Goal: Book appointment/travel/reservation

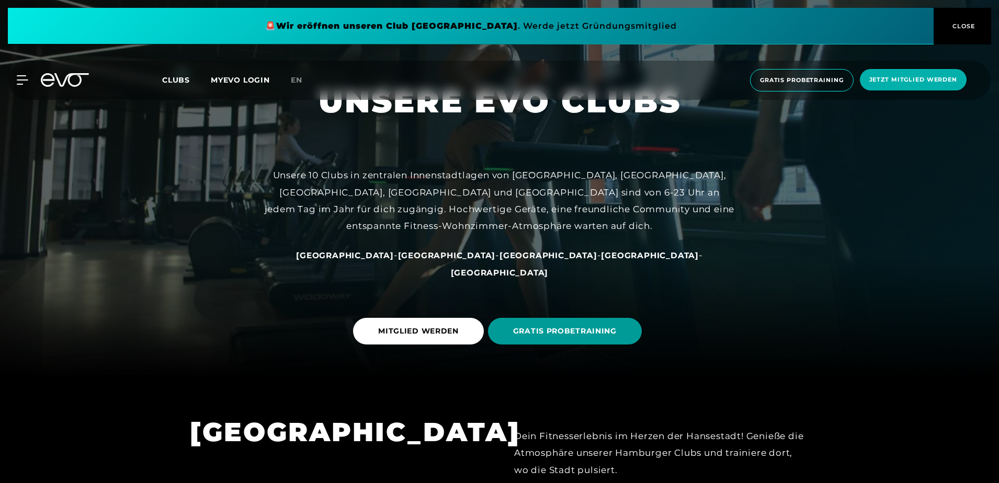
click at [548, 333] on span "GRATIS PROBETRAINING" at bounding box center [565, 331] width 104 height 11
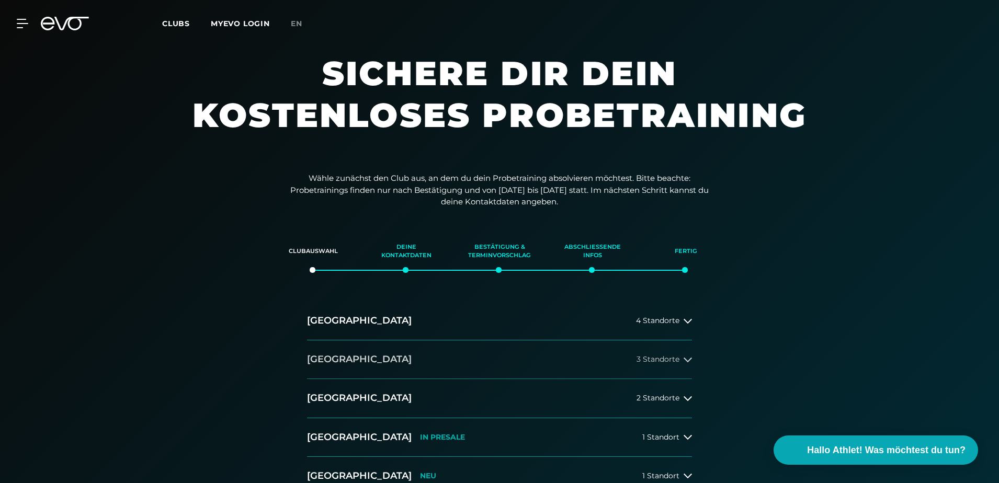
click at [672, 359] on span "3 Standorte" at bounding box center [657, 360] width 43 height 8
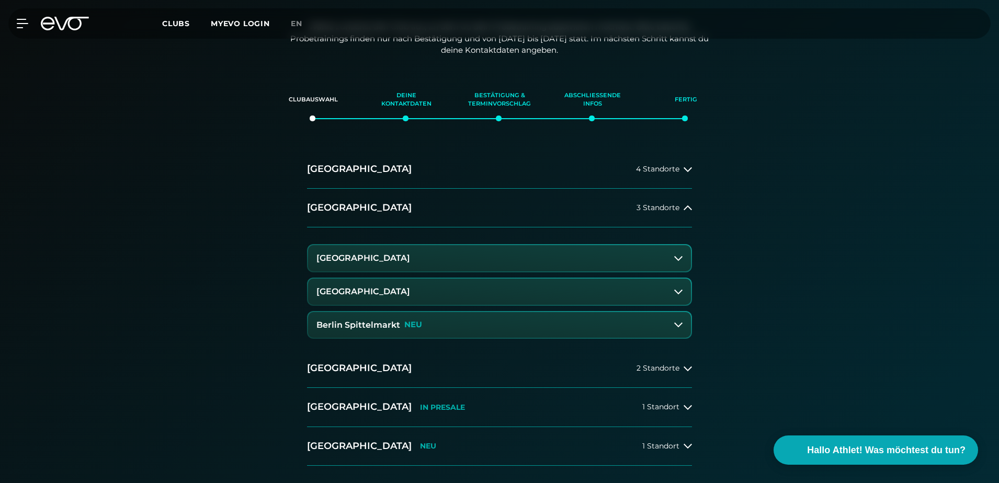
scroll to position [157, 0]
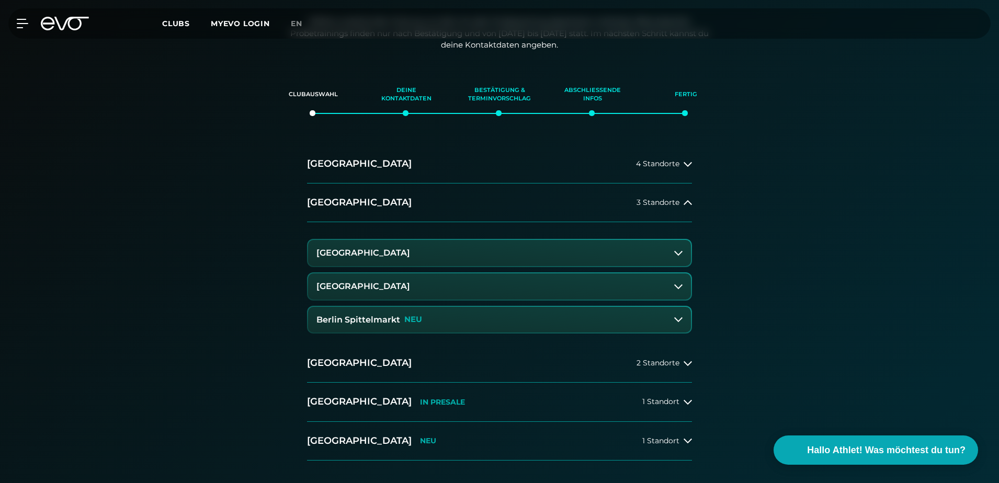
click at [356, 251] on h3 "[GEOGRAPHIC_DATA]" at bounding box center [363, 252] width 94 height 9
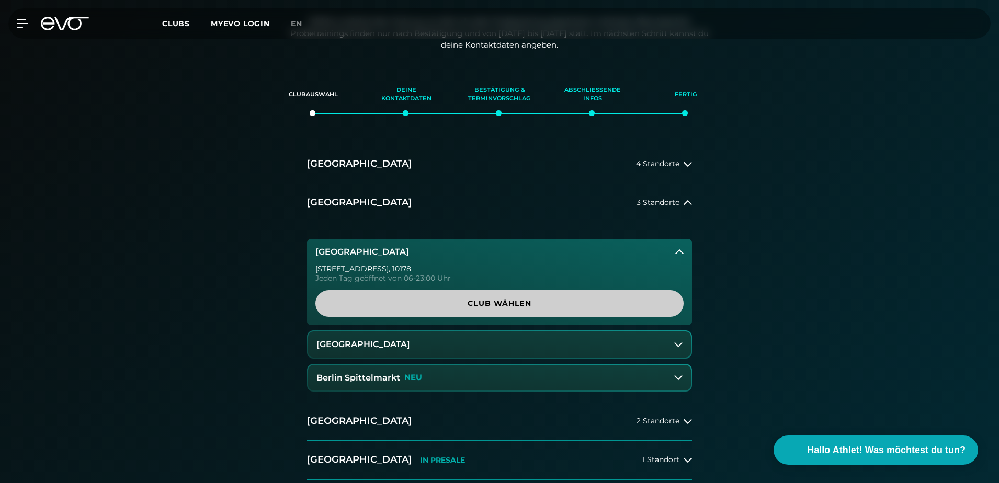
click at [502, 291] on link "Club wählen" at bounding box center [499, 303] width 368 height 27
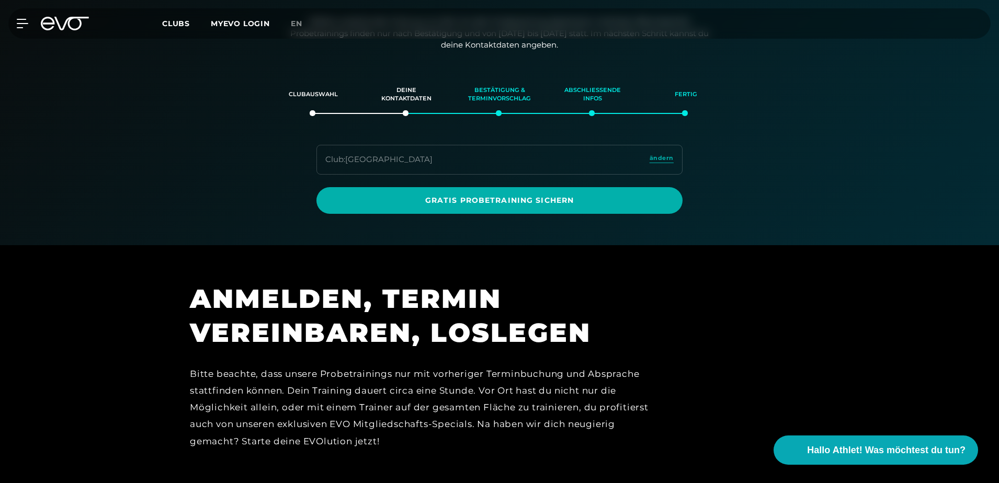
scroll to position [179, 0]
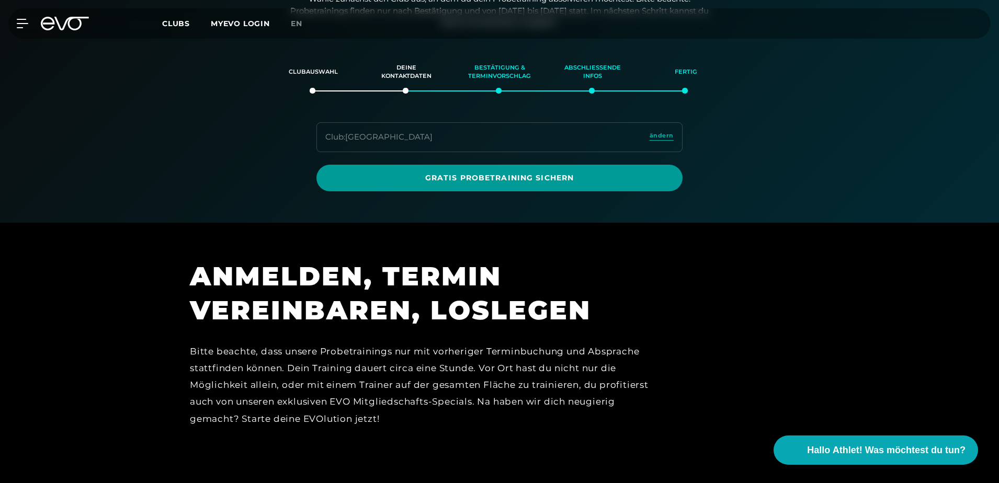
click at [373, 181] on span "Gratis Probetraining sichern" at bounding box center [500, 178] width 316 height 11
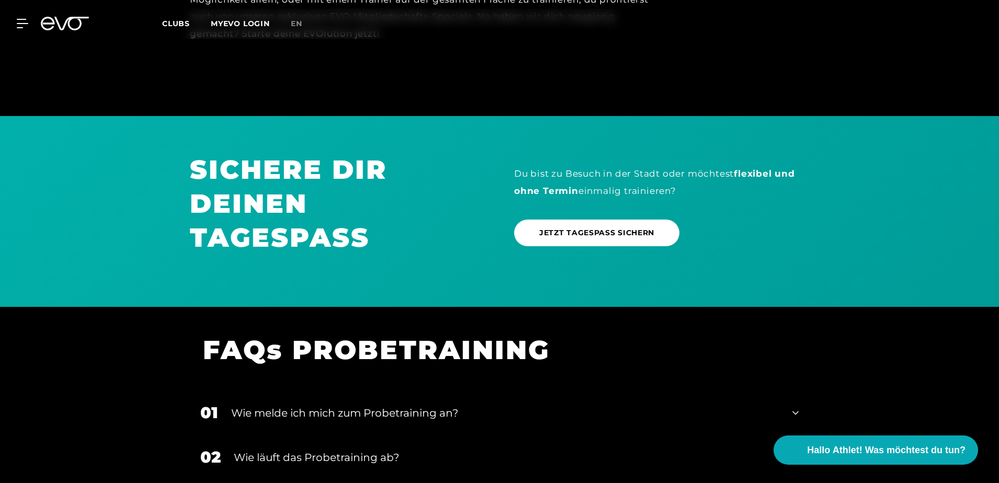
scroll to position [545, 0]
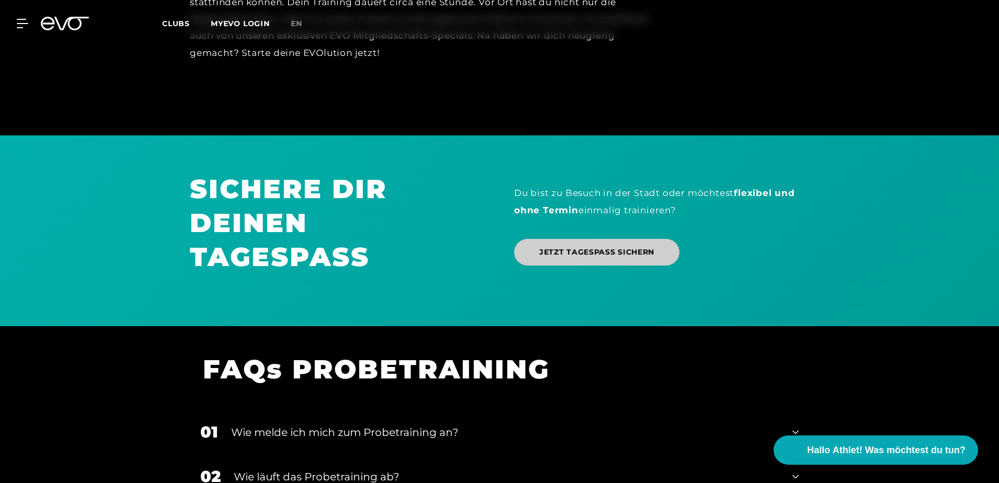
click at [593, 251] on span "JETZT TAGESPASS SICHERN" at bounding box center [596, 252] width 115 height 11
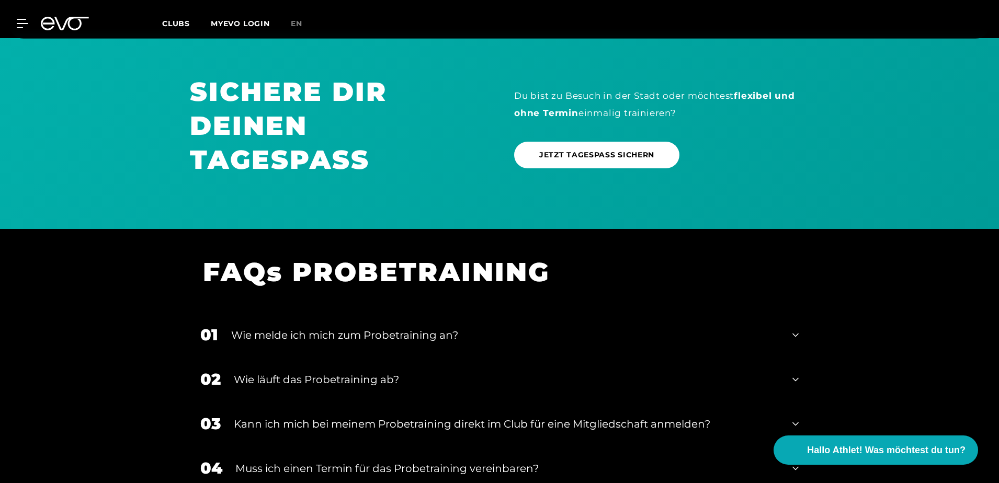
scroll to position [755, 0]
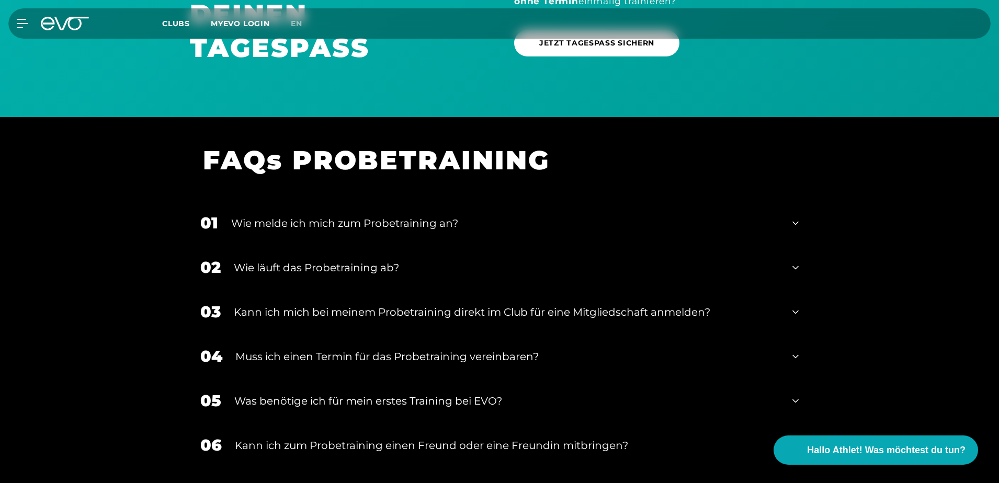
click at [311, 158] on h1 "FAQs PROBETRAINING" at bounding box center [493, 160] width 580 height 34
click at [274, 223] on div "Wie melde ich mich zum Probetraining an?" at bounding box center [505, 223] width 548 height 16
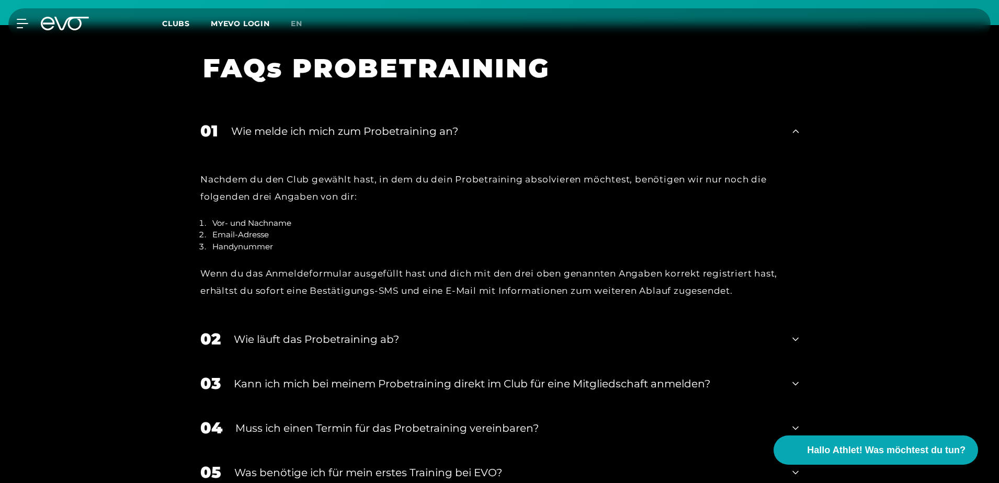
scroll to position [859, 0]
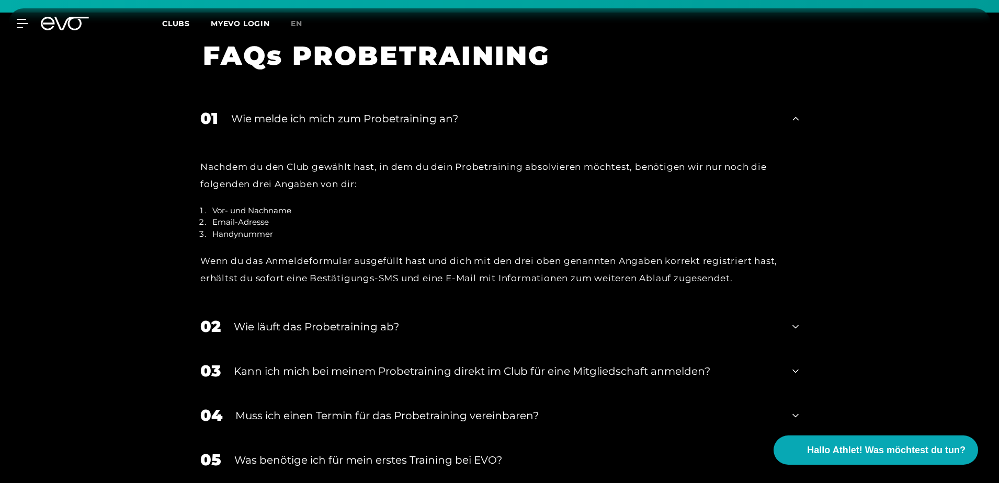
click at [265, 325] on div "Wie läuft das Probetraining ab?" at bounding box center [506, 327] width 545 height 16
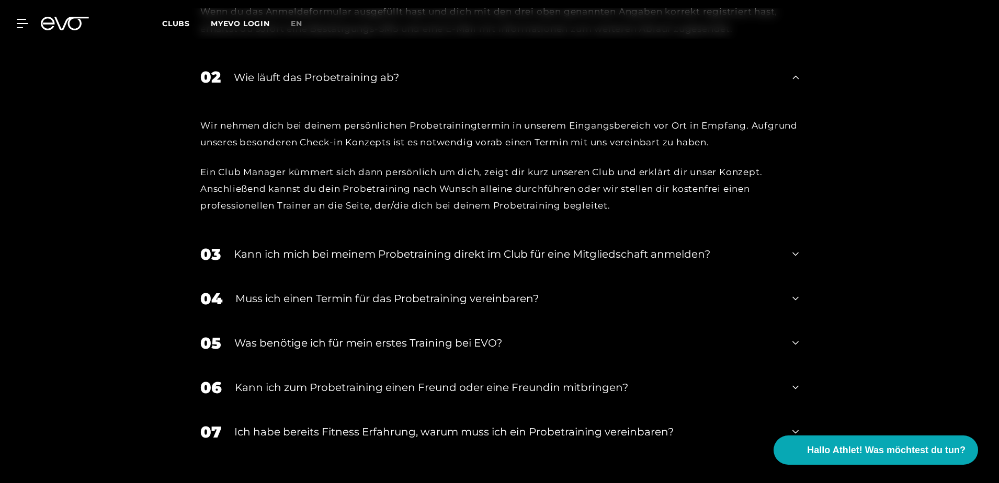
scroll to position [1121, 0]
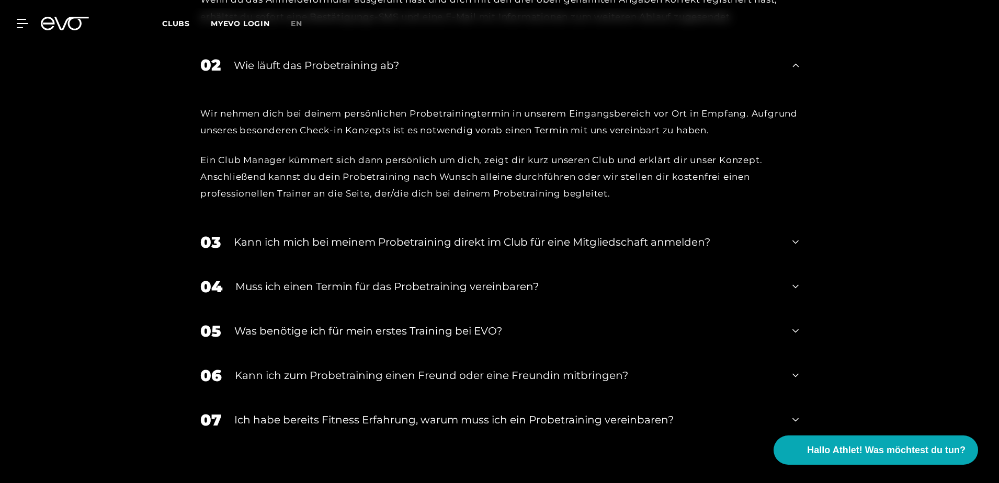
click at [288, 290] on div "Muss ich einen Termin für das Probetraining vereinbaren?" at bounding box center [507, 287] width 544 height 16
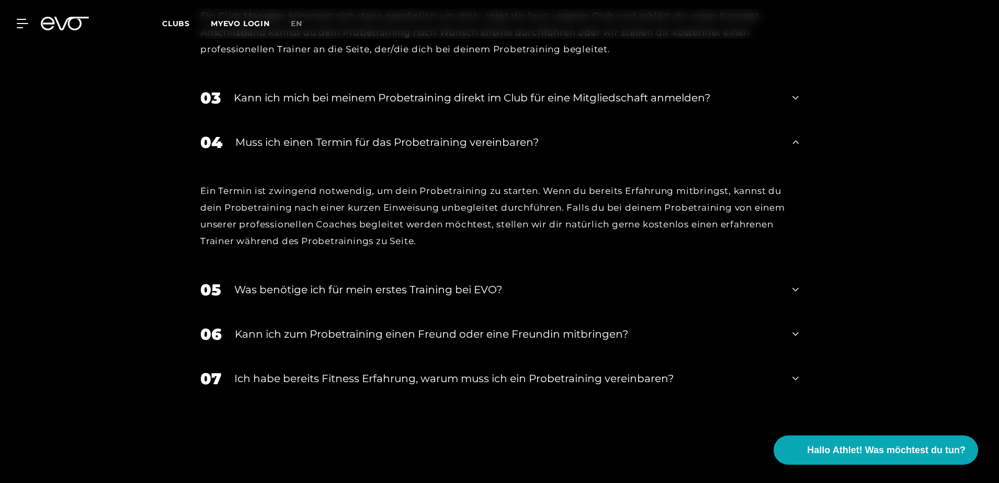
scroll to position [1278, 0]
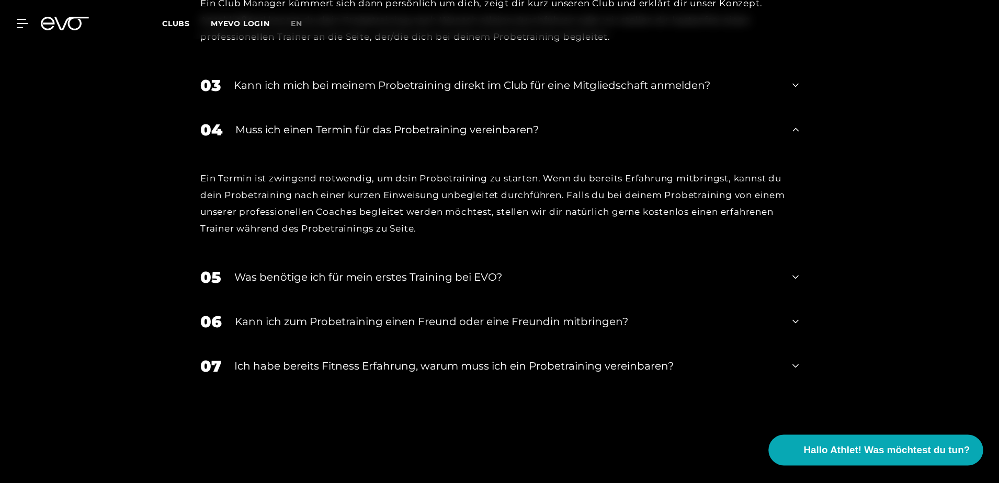
click at [912, 448] on span "Hallo Athlet! Was möchtest du tun?" at bounding box center [887, 450] width 166 height 15
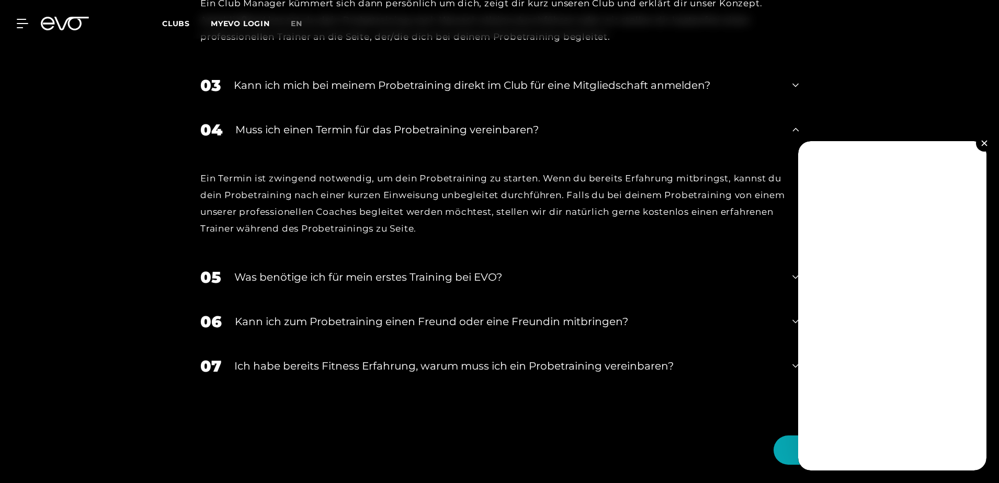
scroll to position [1382, 0]
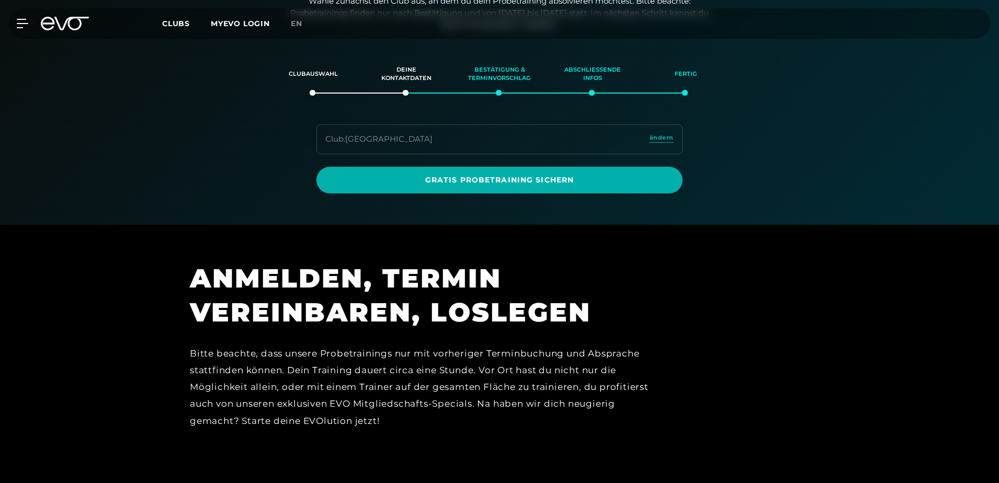
scroll to position [179, 0]
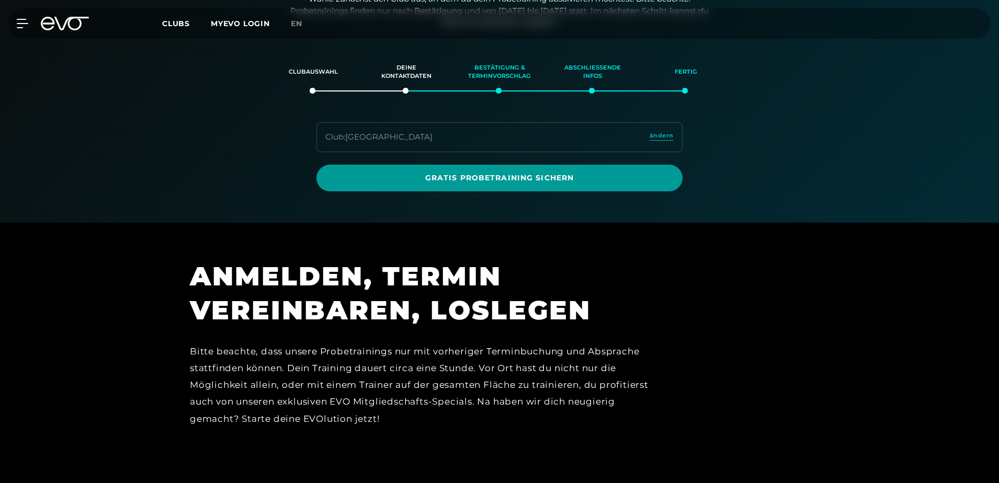
click at [403, 183] on span "Gratis Probetraining sichern" at bounding box center [500, 178] width 316 height 11
